Goal: Find contact information: Obtain details needed to contact an individual or organization

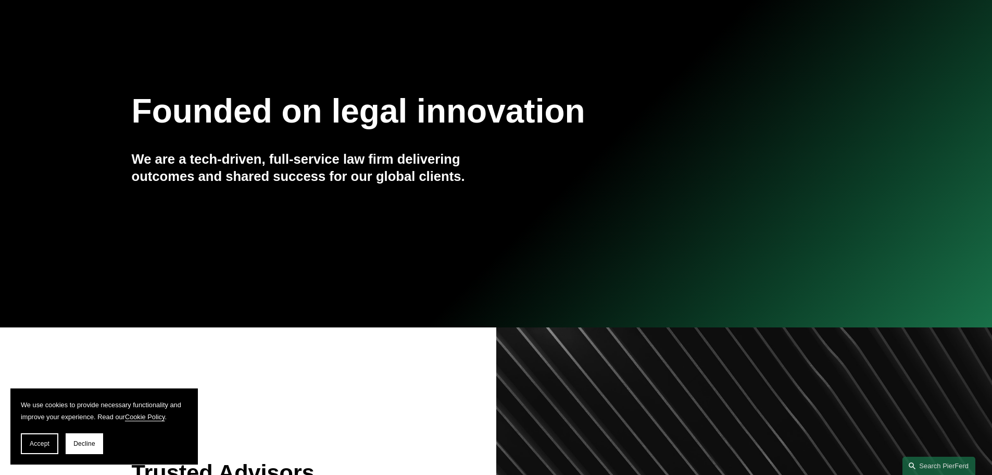
scroll to position [104, 0]
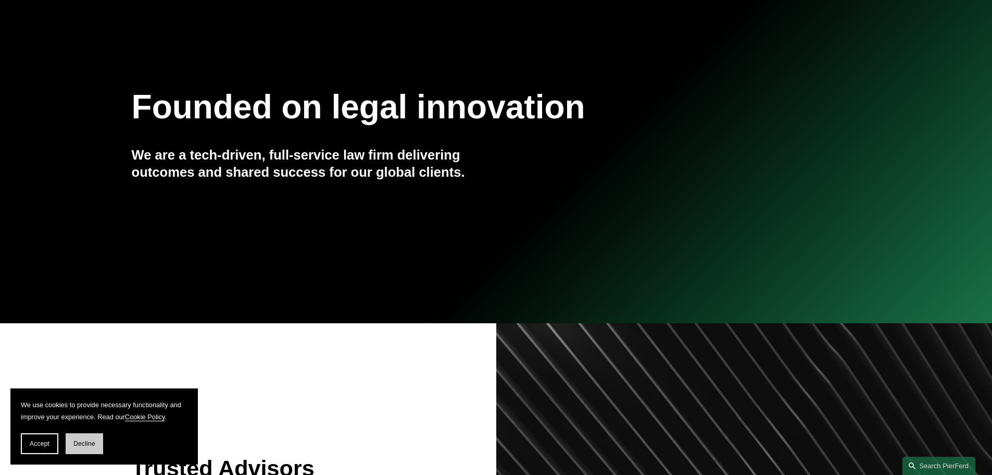
click at [91, 440] on span "Decline" at bounding box center [84, 443] width 22 height 7
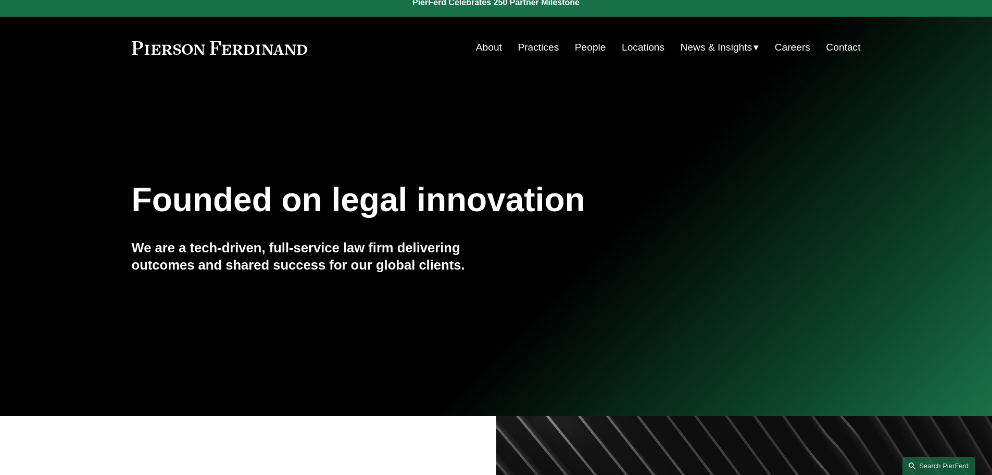
scroll to position [0, 0]
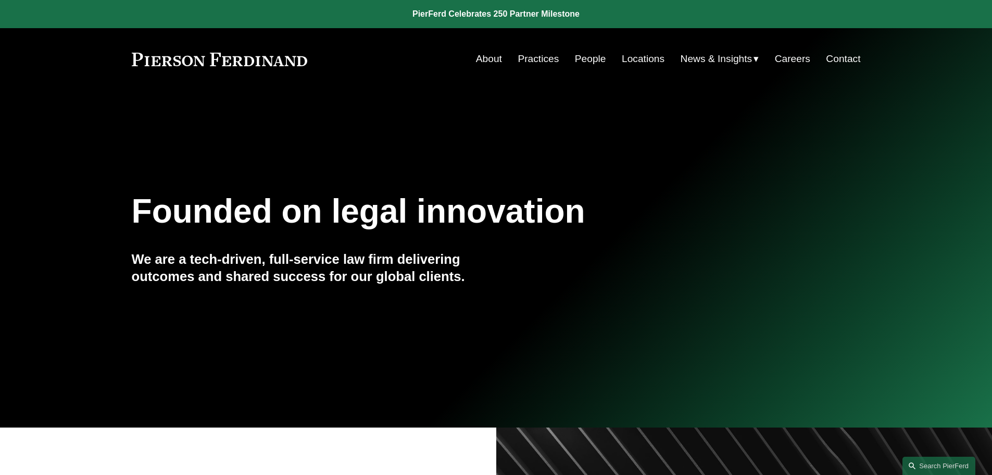
click at [598, 58] on link "People" at bounding box center [590, 59] width 31 height 20
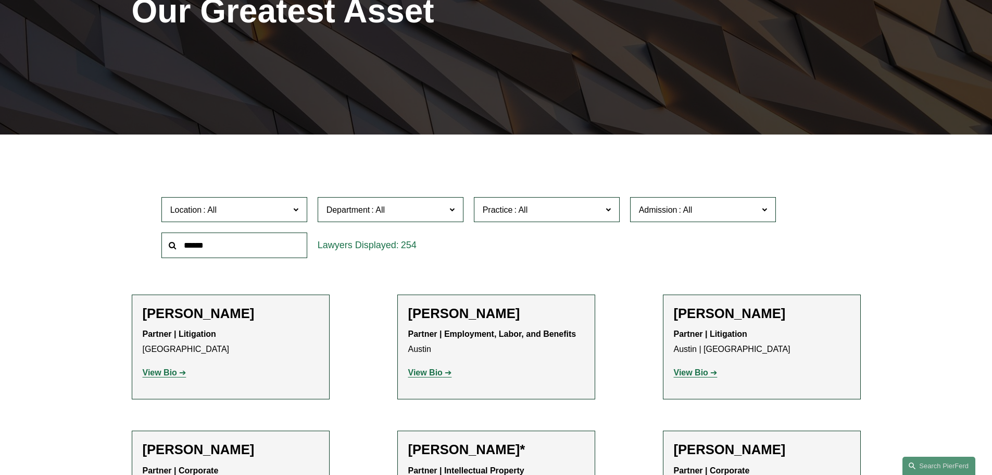
scroll to position [208, 0]
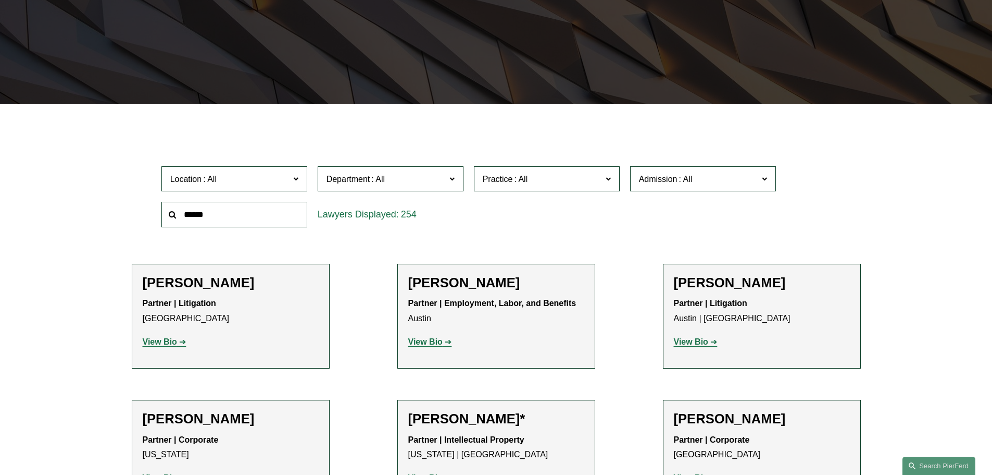
click at [262, 218] on input "text" at bounding box center [234, 215] width 146 height 26
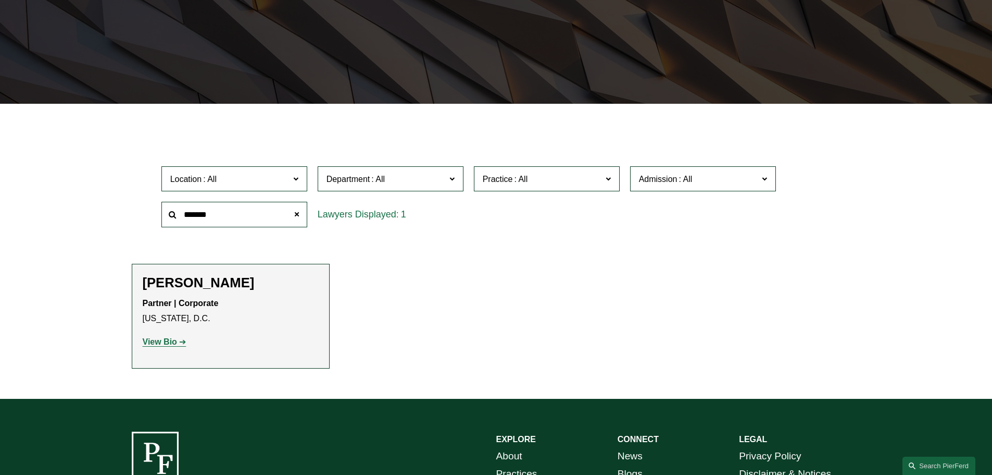
type input "*******"
click at [187, 284] on h2 "[PERSON_NAME]" at bounding box center [231, 283] width 176 height 16
click at [159, 343] on strong "View Bio" at bounding box center [160, 341] width 34 height 9
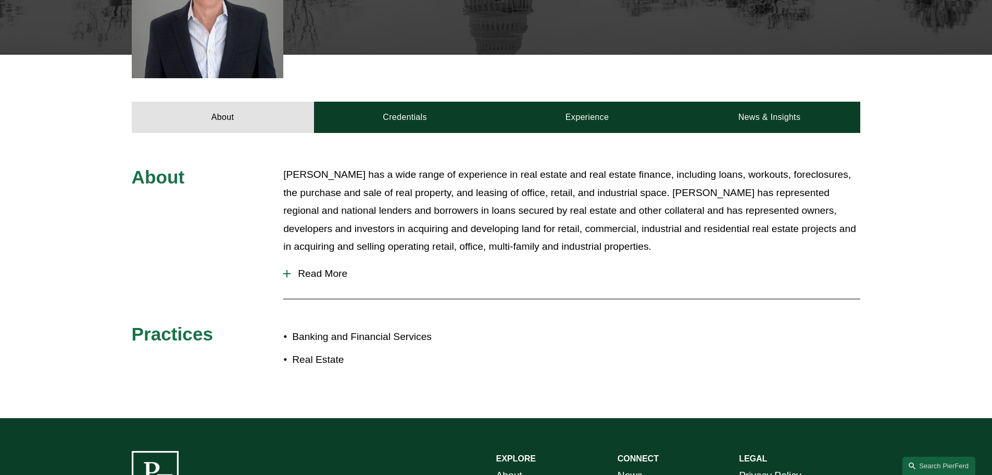
scroll to position [313, 0]
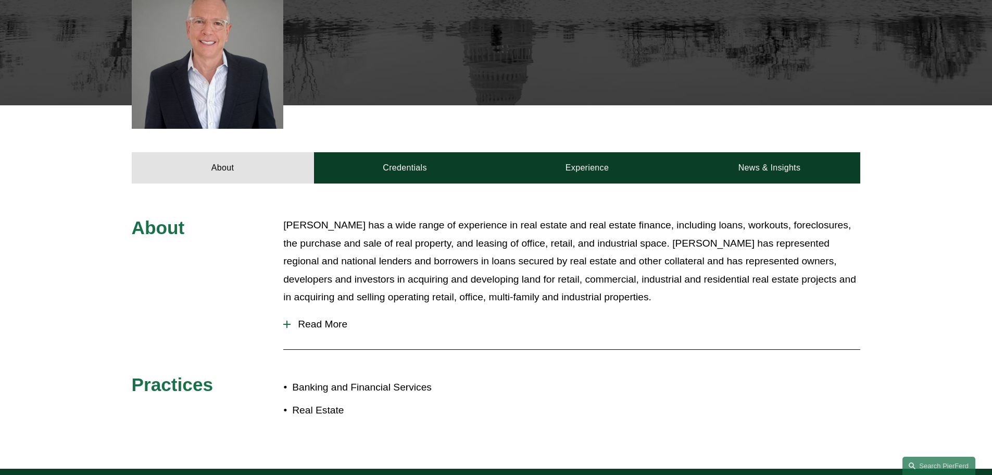
click at [320, 322] on span "Read More" at bounding box center [576, 323] width 570 height 11
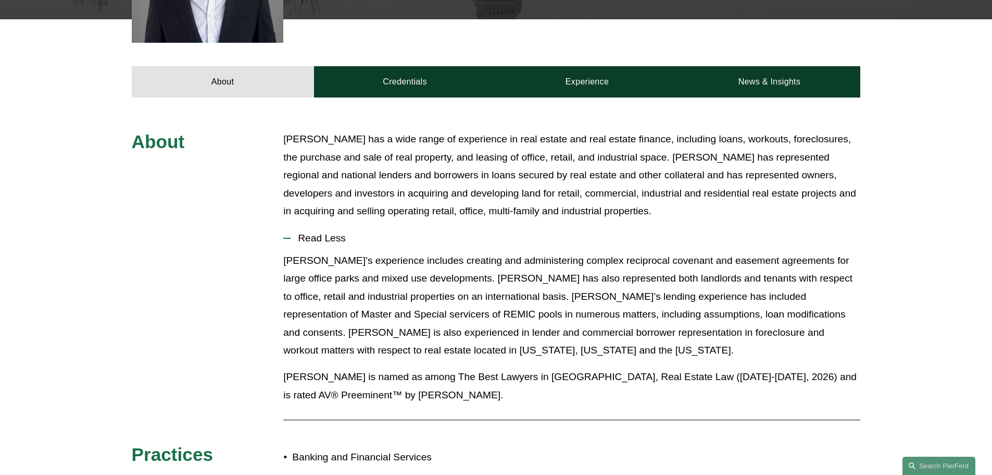
scroll to position [417, 0]
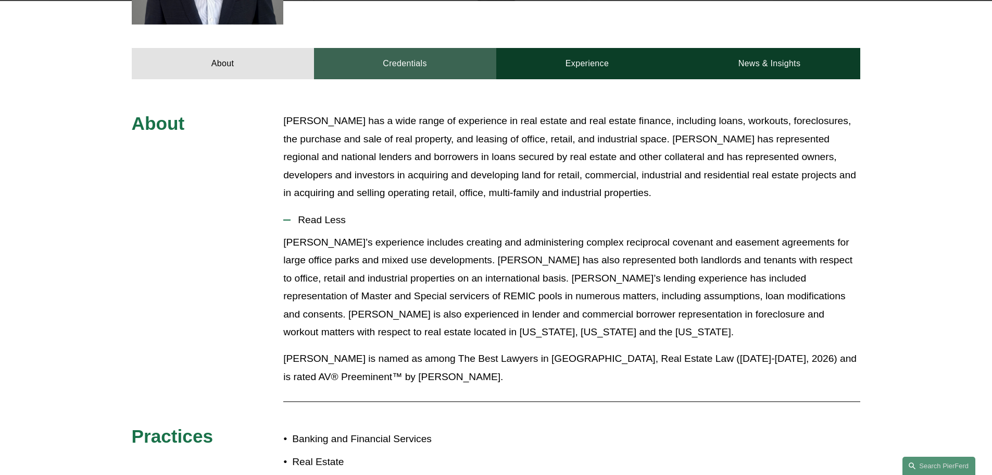
click at [416, 65] on link "Credentials" at bounding box center [405, 63] width 182 height 31
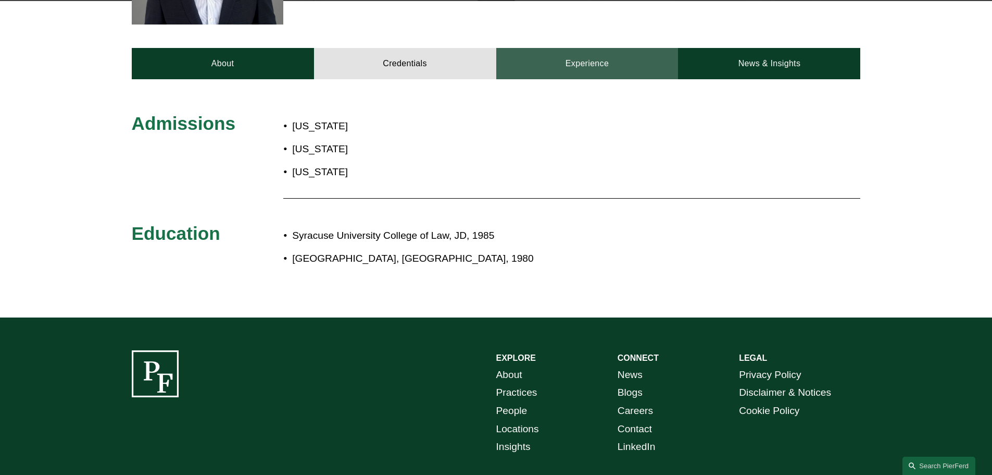
click at [589, 63] on link "Experience" at bounding box center [587, 63] width 182 height 31
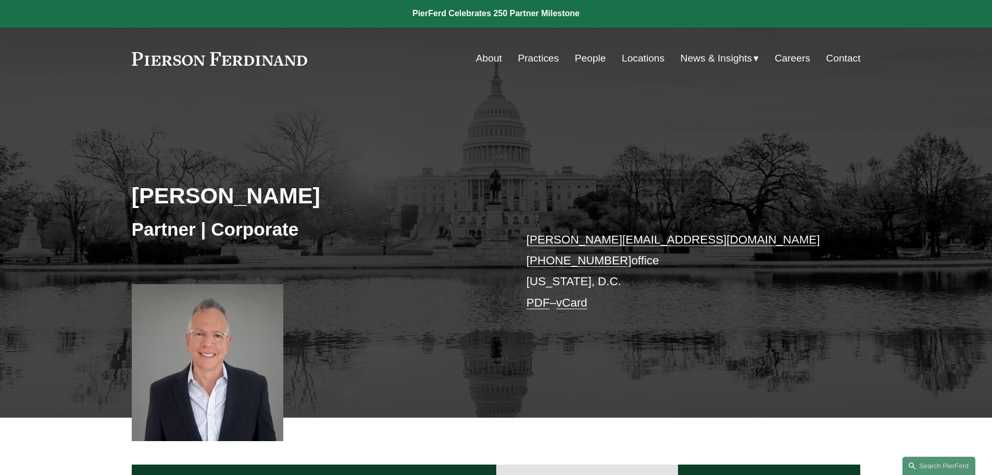
scroll to position [0, 0]
click at [584, 300] on link "vCard" at bounding box center [571, 302] width 31 height 13
click at [648, 56] on link "Locations" at bounding box center [643, 59] width 43 height 20
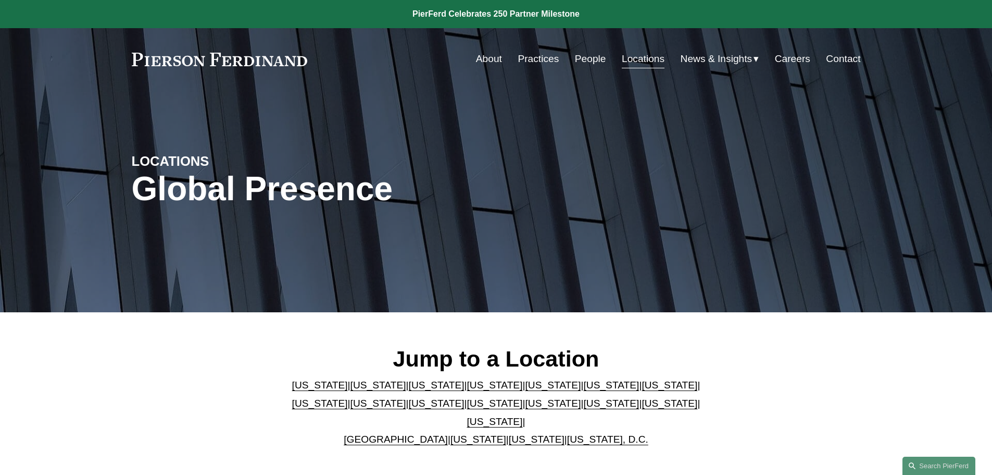
click at [601, 433] on link "[US_STATE], D.C." at bounding box center [607, 438] width 81 height 11
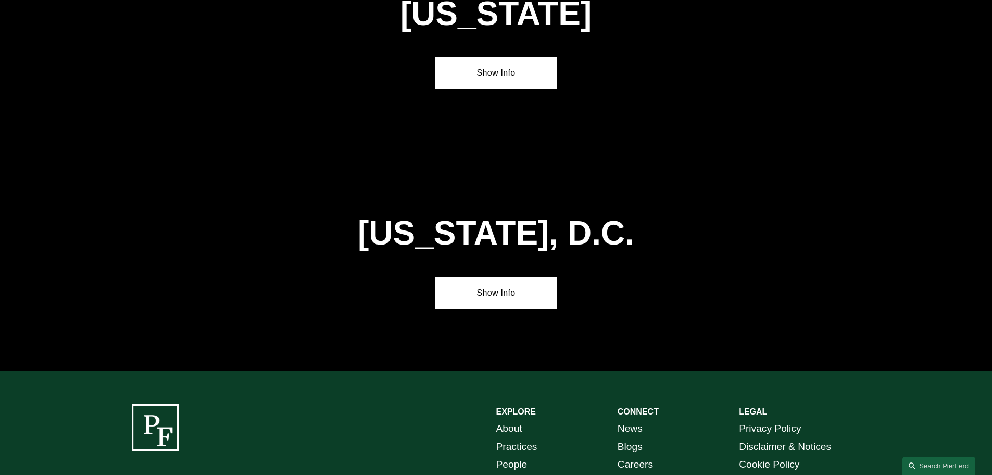
scroll to position [4406, 0]
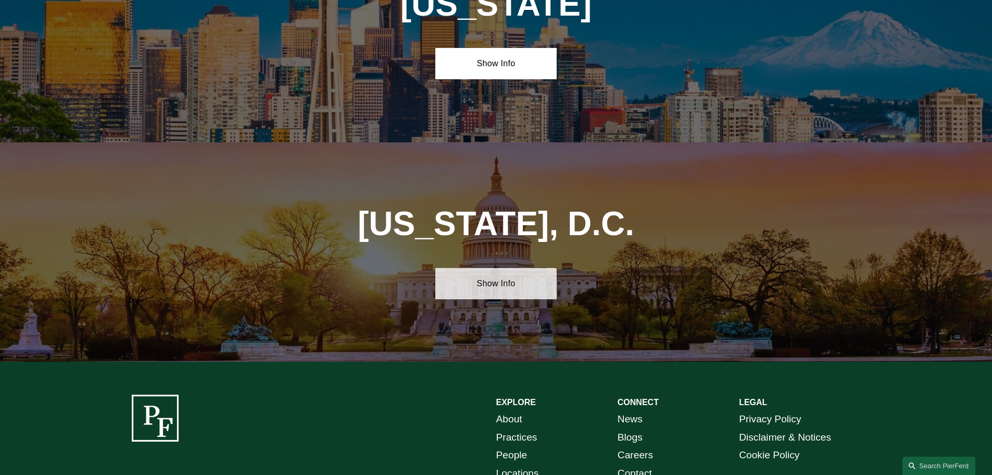
click at [497, 268] on link "Show Info" at bounding box center [495, 283] width 121 height 31
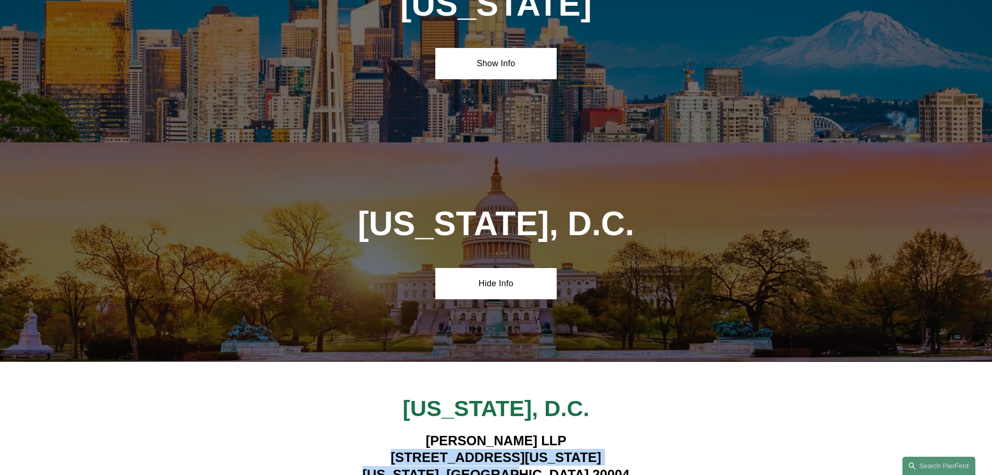
drag, startPoint x: 576, startPoint y: 350, endPoint x: 382, endPoint y: 340, distance: 193.5
click at [382, 432] on h4 "Pierson Ferdinand LLP 601 Pennsylvania Ave NW, Suite 900 Washington, DC 20004" at bounding box center [496, 457] width 426 height 51
copy h4 "601 Pennsylvania Ave NW, Suite 900 Washington, DC 20004"
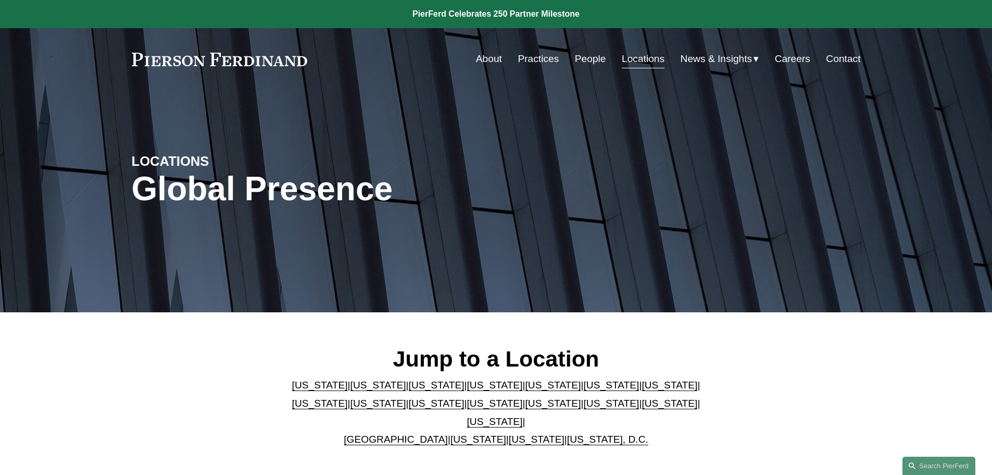
click at [642, 387] on link "Illinois" at bounding box center [670, 384] width 56 height 11
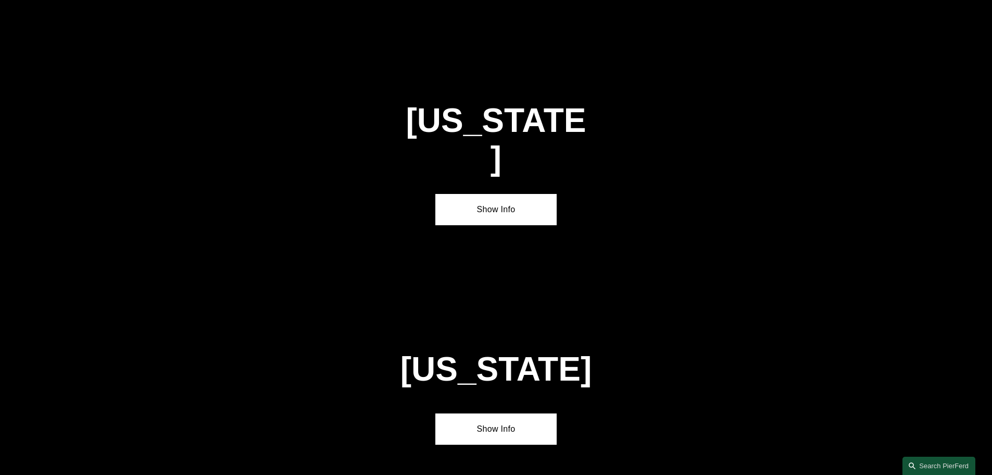
scroll to position [1790, 0]
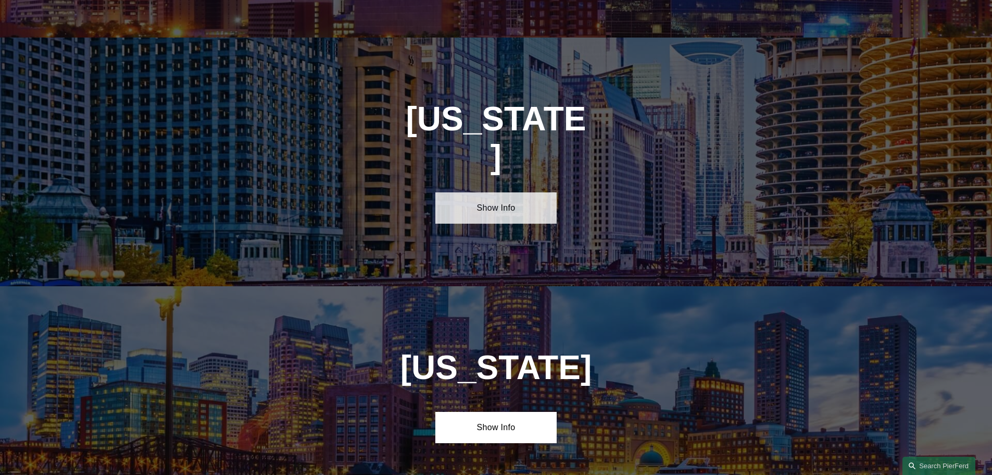
click at [492, 192] on link "Show Info" at bounding box center [495, 207] width 121 height 31
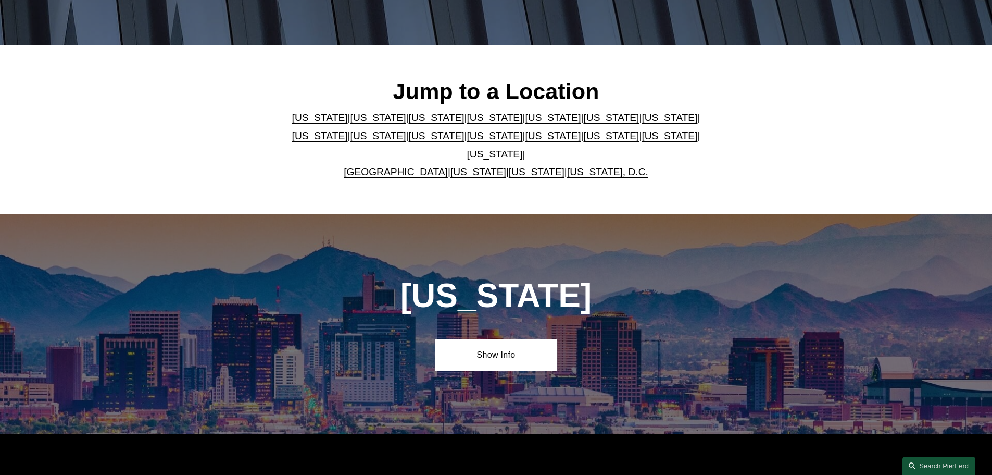
scroll to position [0, 0]
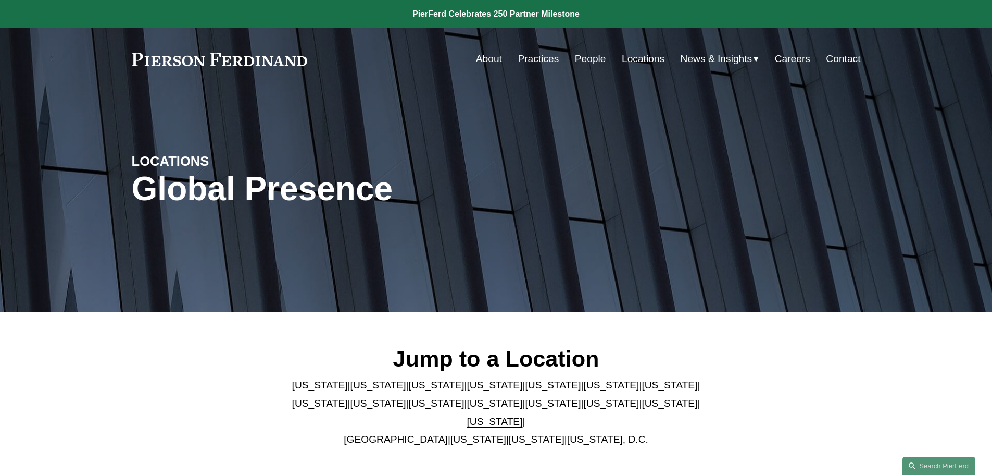
click at [597, 60] on link "People" at bounding box center [590, 59] width 31 height 20
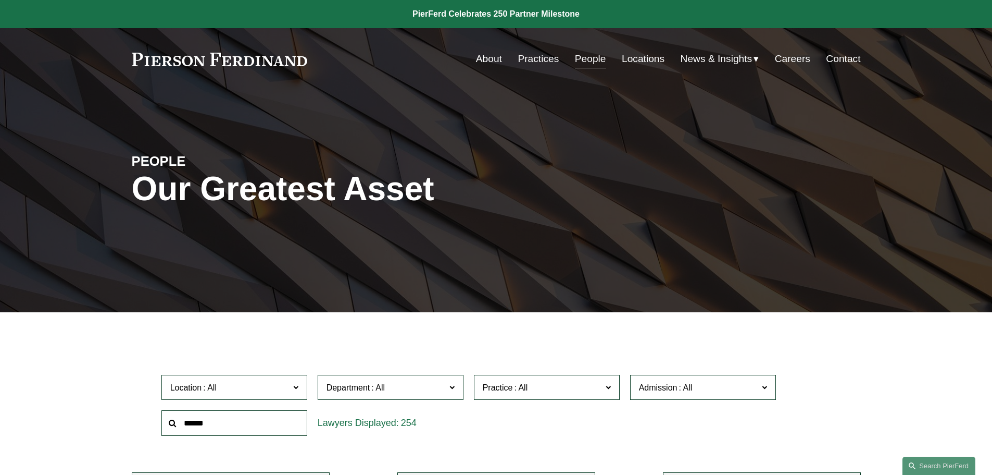
click at [299, 388] on label "Location" at bounding box center [234, 388] width 146 height 26
click at [0, 0] on link "Chicago" at bounding box center [0, 0] width 0 height 0
click at [592, 61] on link "People" at bounding box center [590, 59] width 31 height 20
click at [221, 425] on input "text" at bounding box center [234, 423] width 146 height 26
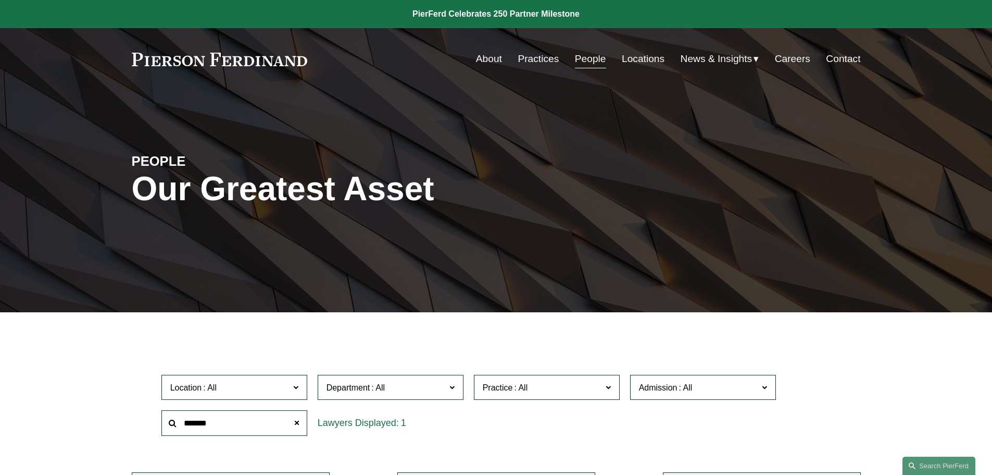
type input "*******"
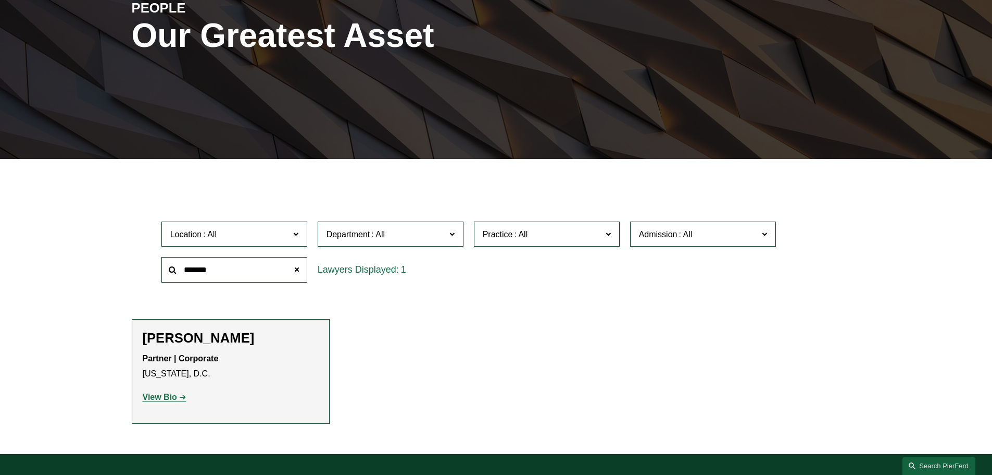
scroll to position [208, 0]
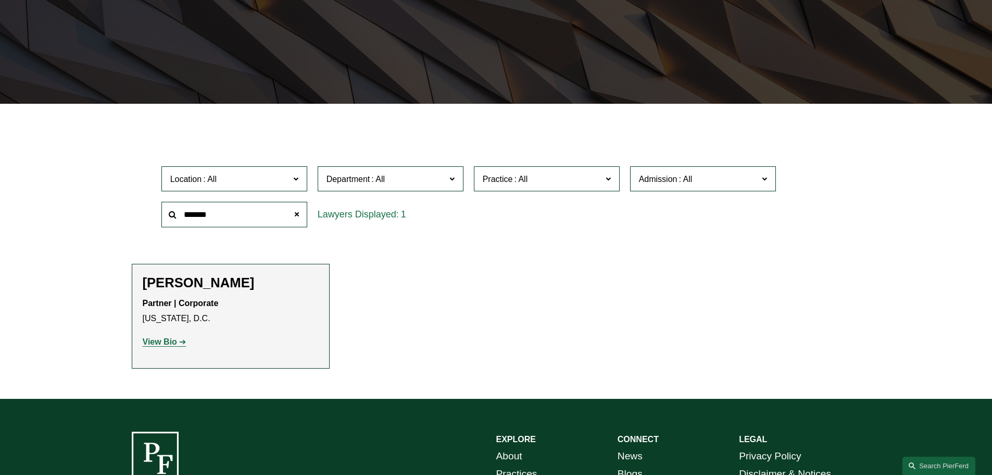
click at [152, 342] on strong "View Bio" at bounding box center [160, 341] width 34 height 9
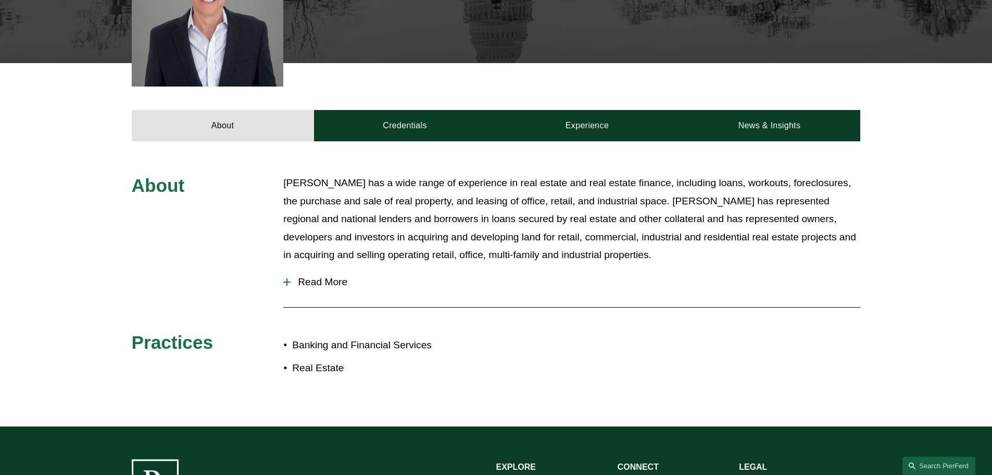
scroll to position [365, 0]
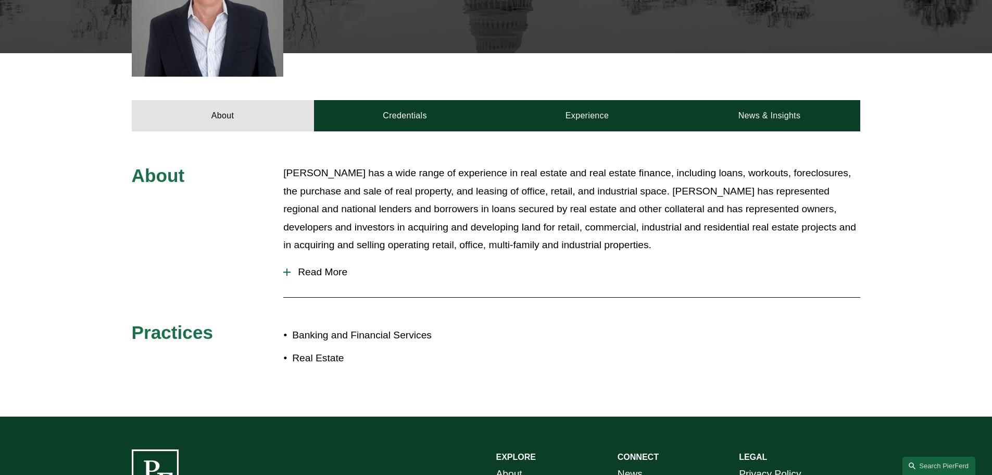
click at [290, 273] on div at bounding box center [286, 271] width 7 height 7
